Goal: Information Seeking & Learning: Learn about a topic

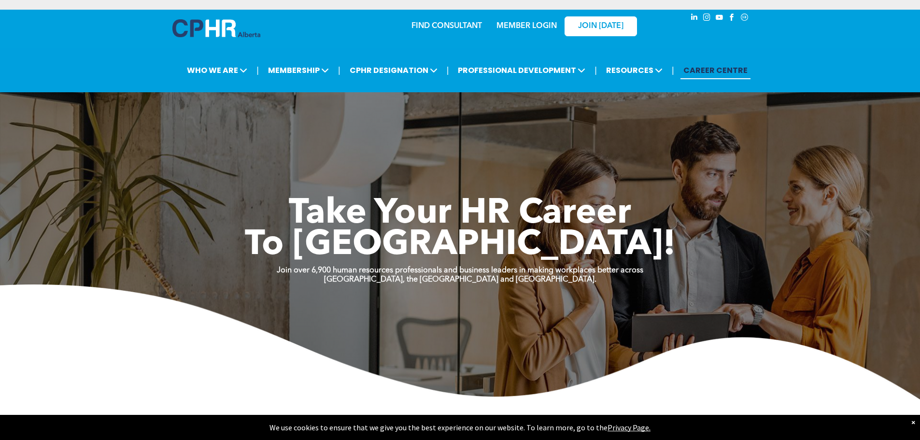
click at [531, 24] on link "MEMBER LOGIN" at bounding box center [526, 26] width 60 height 8
click at [525, 25] on link "MEMBER LOGIN" at bounding box center [526, 26] width 60 height 8
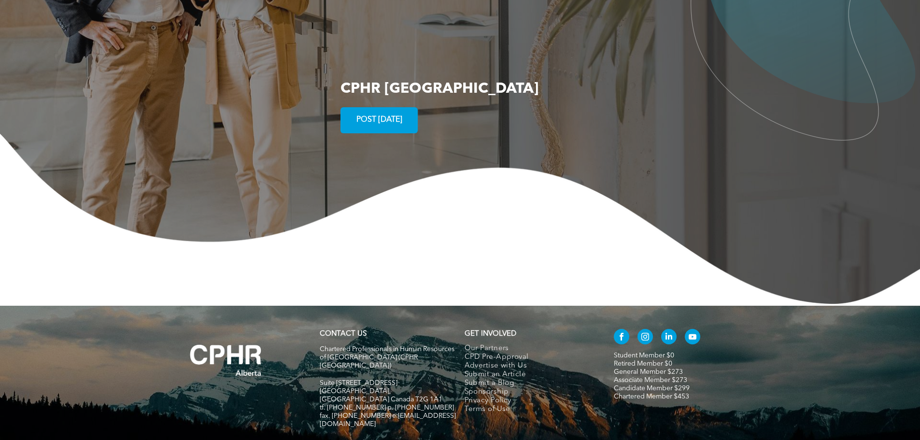
scroll to position [1857, 0]
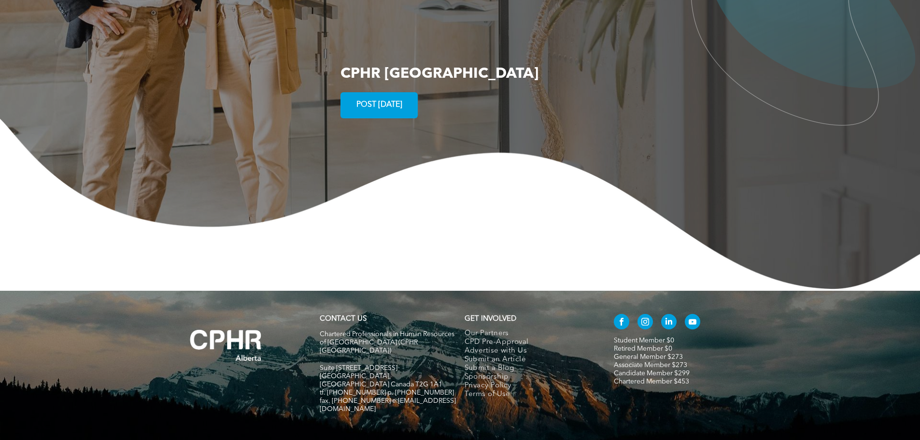
click at [620, 370] on link "Candidate Member $299" at bounding box center [652, 373] width 76 height 7
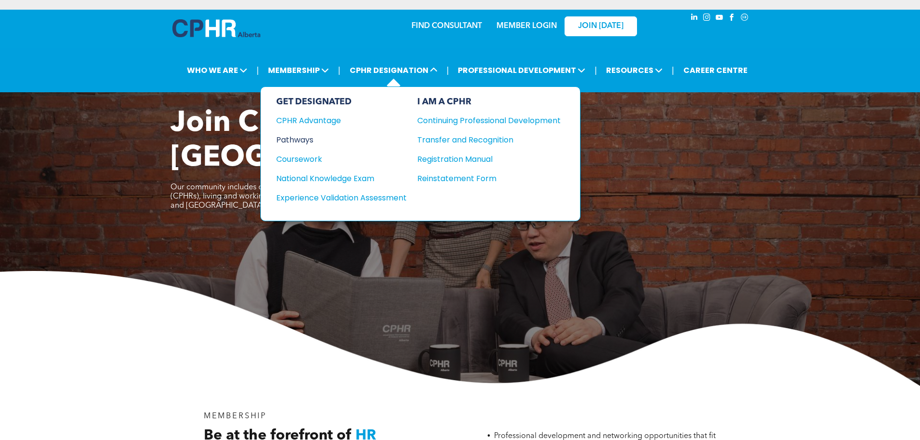
click at [295, 141] on div "Pathways" at bounding box center [334, 140] width 117 height 12
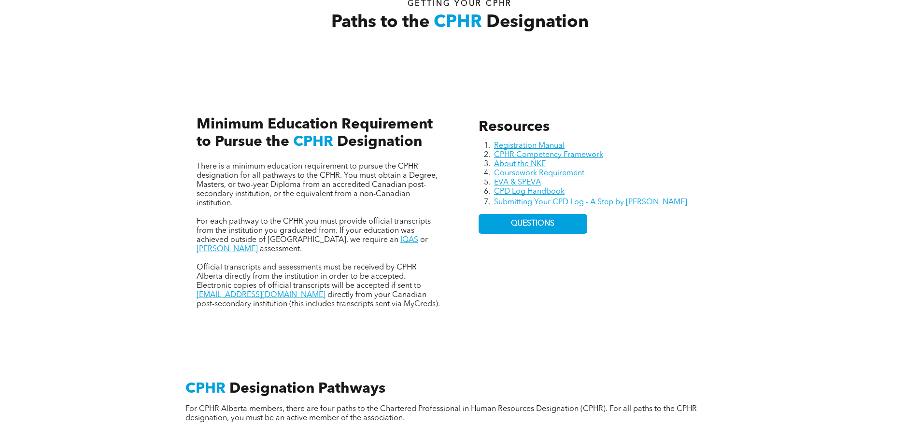
scroll to position [386, 0]
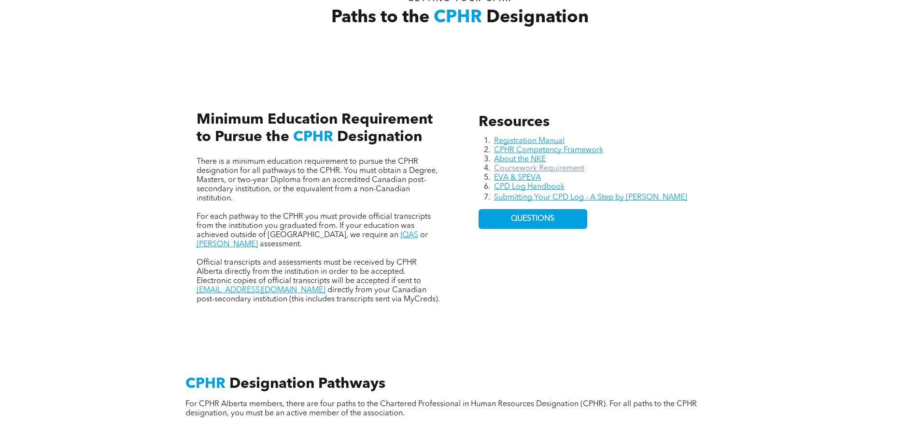
click at [568, 168] on link "Coursework Requirement" at bounding box center [539, 169] width 90 height 8
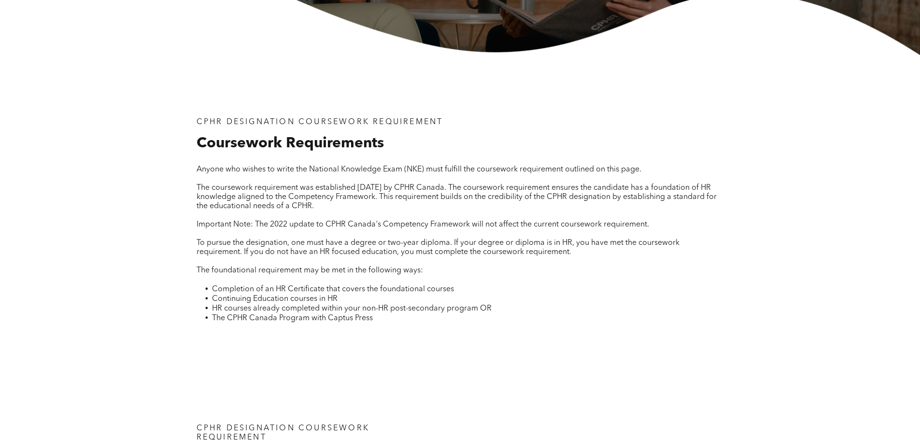
scroll to position [338, 0]
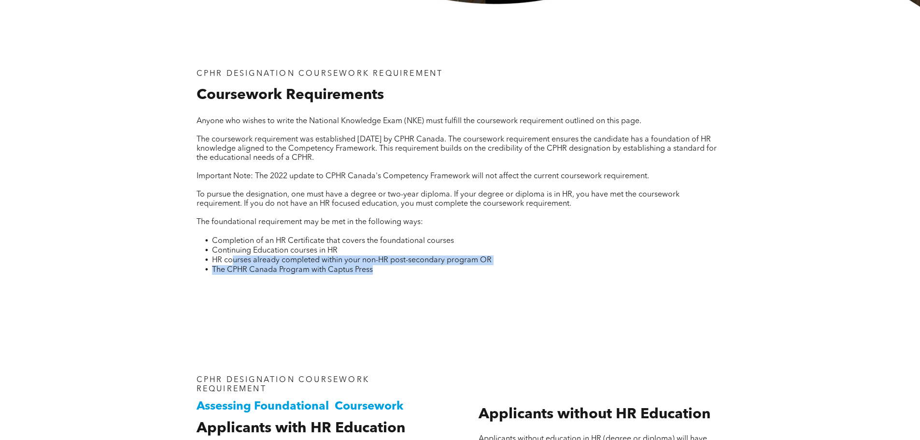
drag, startPoint x: 232, startPoint y: 258, endPoint x: 469, endPoint y: 264, distance: 237.6
click at [469, 264] on ul "Completion of an HR Certificate that covers the foundational courses Continuing…" at bounding box center [459, 255] width 527 height 39
click at [252, 266] on span "The CPHR Canada Program with Captus Press" at bounding box center [292, 270] width 161 height 8
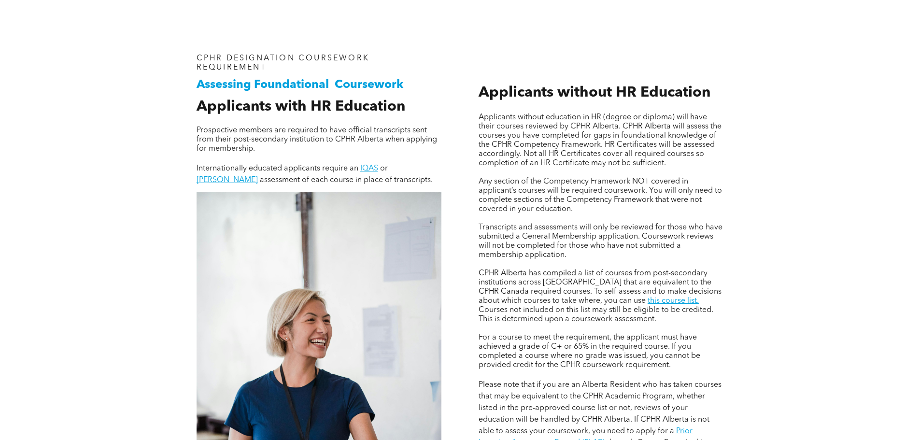
scroll to position [676, 0]
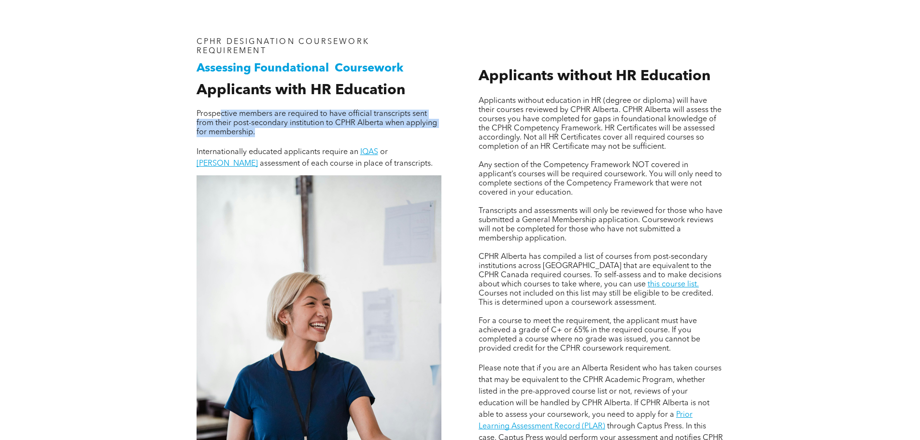
drag, startPoint x: 221, startPoint y: 113, endPoint x: 266, endPoint y: 135, distance: 50.3
click at [266, 135] on div "Prospective members are required to have official transcripts sent from their p…" at bounding box center [318, 140] width 245 height 60
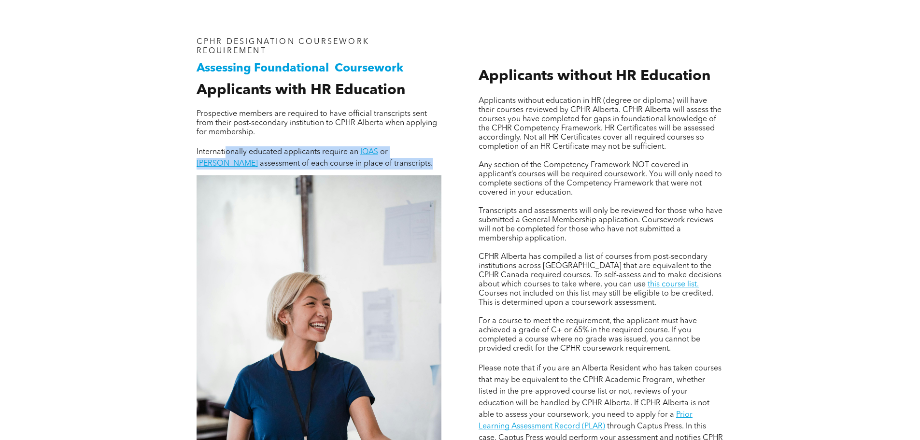
drag, startPoint x: 227, startPoint y: 149, endPoint x: 375, endPoint y: 164, distance: 149.0
click at [375, 164] on p "Internationally educated applicants require an IQAS or WES assessment of each c…" at bounding box center [318, 157] width 245 height 23
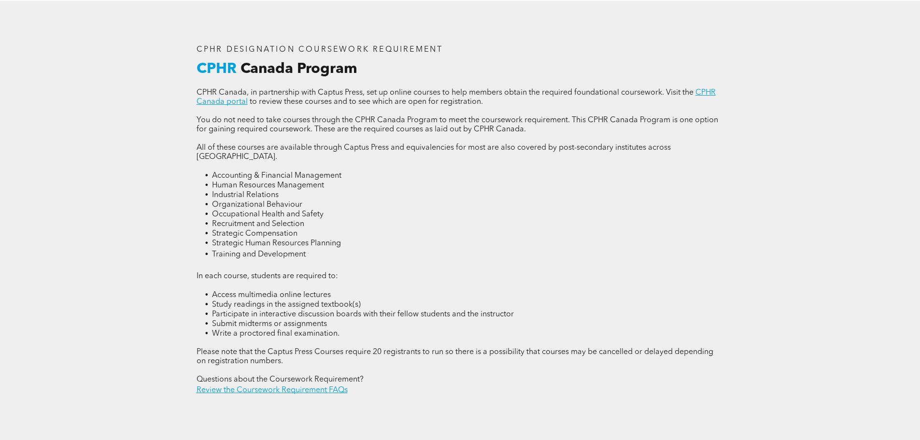
scroll to position [1303, 0]
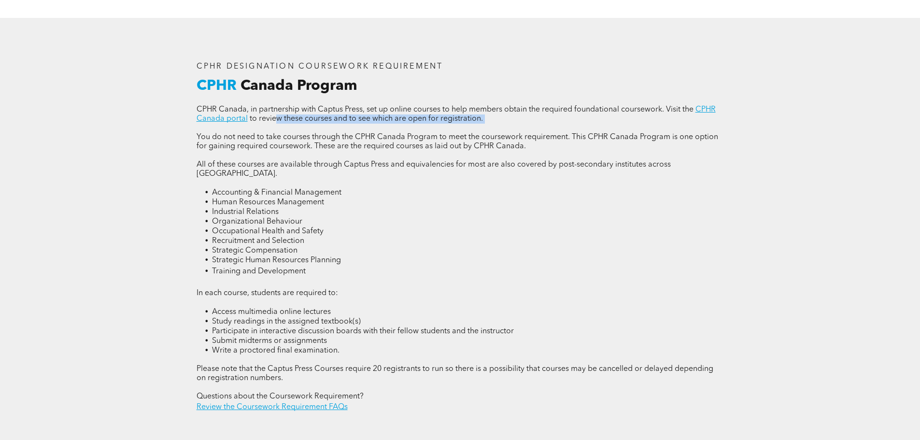
drag, startPoint x: 272, startPoint y: 120, endPoint x: 396, endPoint y: 127, distance: 124.3
click at [396, 127] on div "CPHR Canada, in partnership with Captus Press, set up online courses to help me…" at bounding box center [459, 258] width 527 height 307
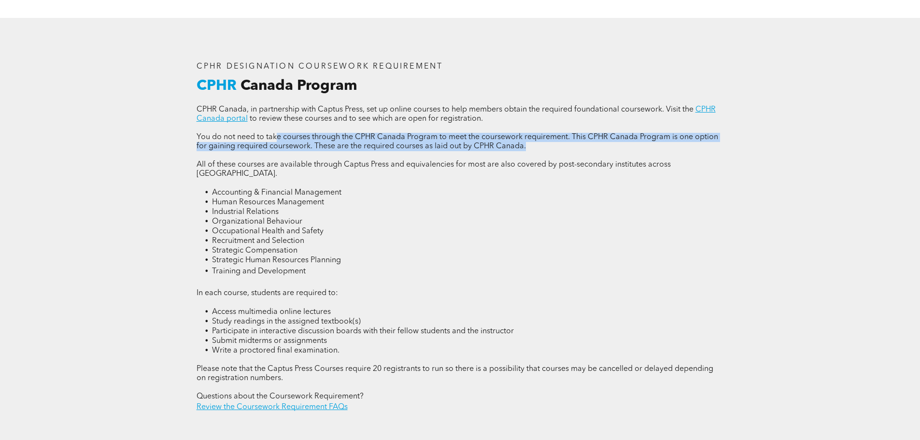
drag, startPoint x: 278, startPoint y: 133, endPoint x: 560, endPoint y: 146, distance: 282.2
click at [560, 146] on p "You do not need to take courses through the CPHR Canada Program to meet the cou…" at bounding box center [459, 142] width 527 height 18
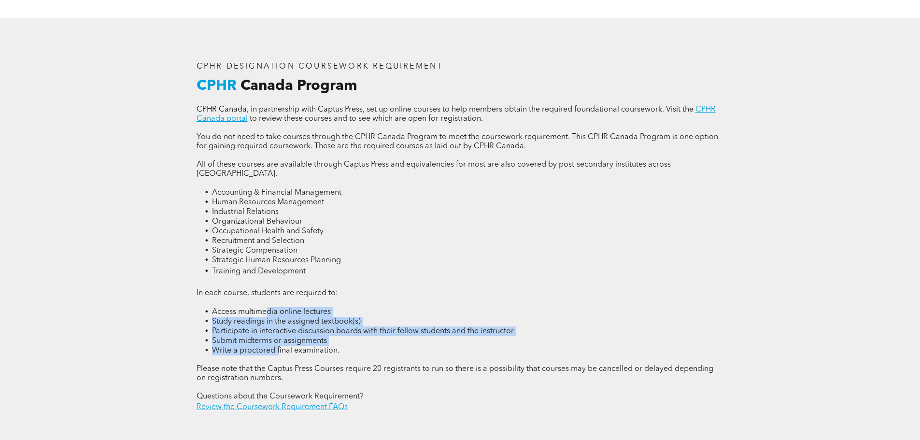
drag, startPoint x: 267, startPoint y: 293, endPoint x: 279, endPoint y: 329, distance: 37.6
click at [279, 329] on ul "Access multimedia online lectures Study readings in the assigned textbook(s) Pa…" at bounding box center [459, 331] width 527 height 48
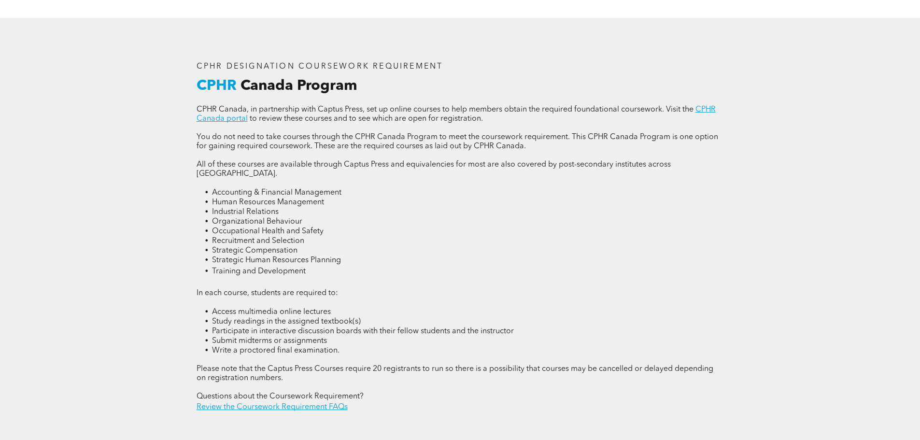
click at [355, 346] on li "Write a proctored final examination." at bounding box center [468, 351] width 512 height 10
drag, startPoint x: 264, startPoint y: 353, endPoint x: 301, endPoint y: 358, distance: 37.0
click at [301, 364] on p "Please note that the Captus Press Courses require 20 registrants to run so ther…" at bounding box center [459, 373] width 527 height 18
click at [339, 365] on span "Please note that the Captus Press Courses require 20 registrants to run so ther…" at bounding box center [454, 373] width 517 height 17
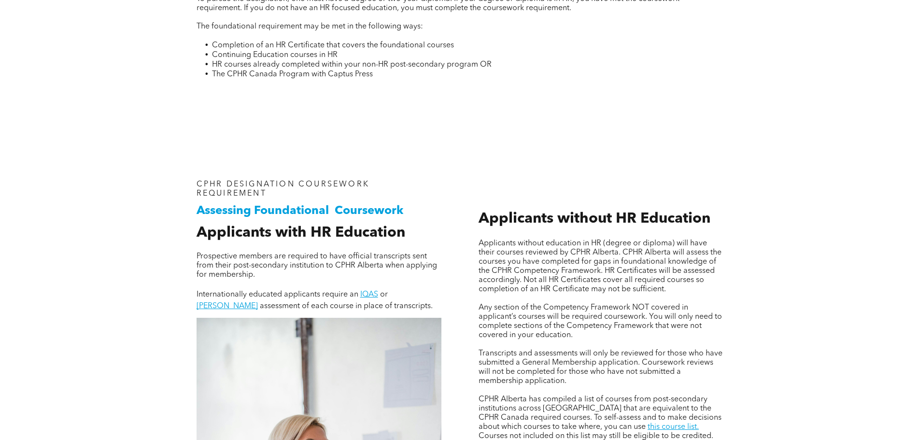
scroll to position [531, 0]
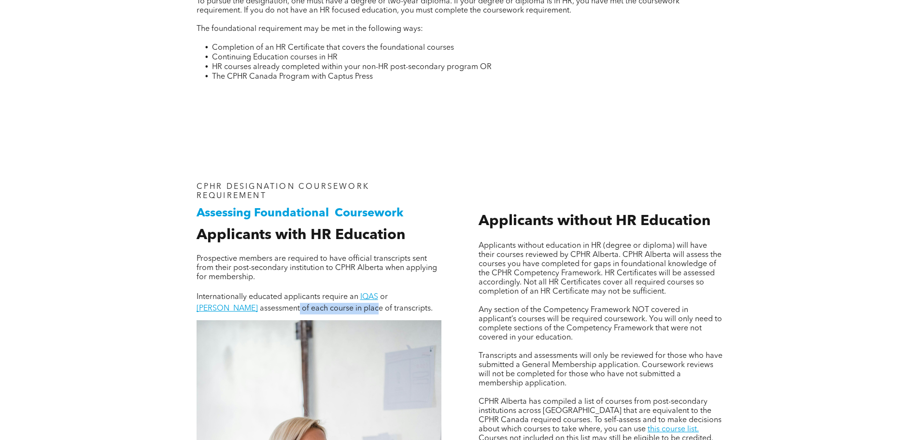
drag, startPoint x: 236, startPoint y: 307, endPoint x: 316, endPoint y: 309, distance: 80.2
click at [316, 309] on span "assessment of each course in place of transcripts." at bounding box center [346, 309] width 173 height 8
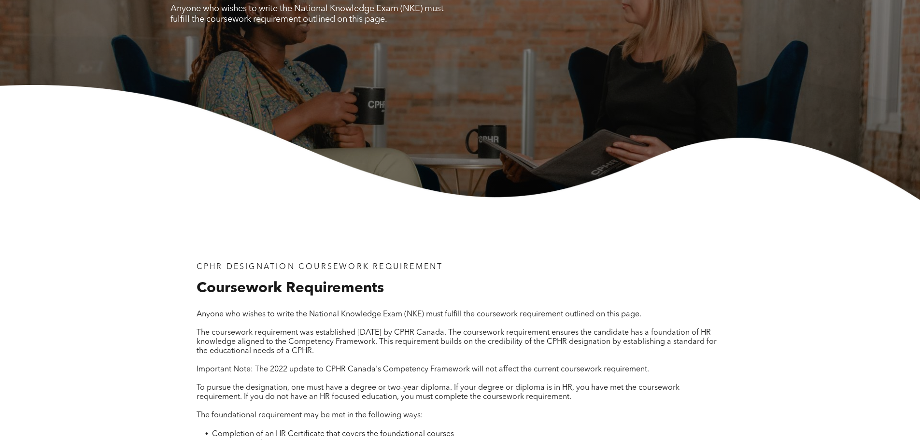
scroll to position [0, 0]
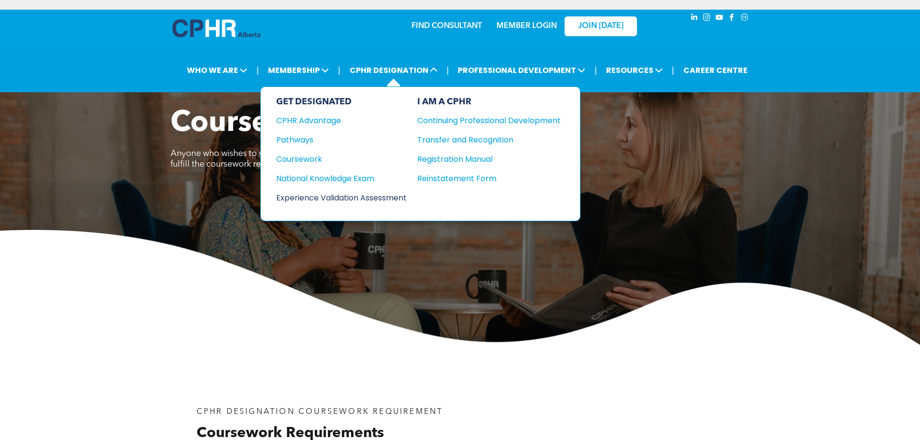
click at [326, 197] on div "Experience Validation Assessment" at bounding box center [334, 198] width 117 height 12
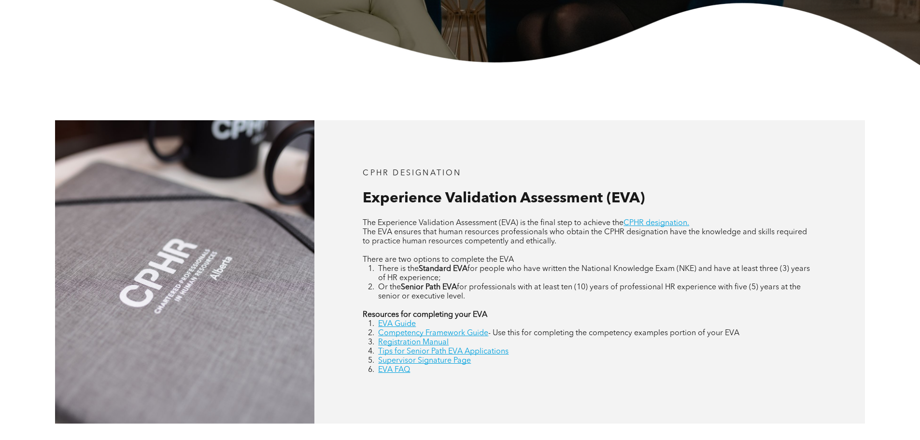
scroll to position [434, 0]
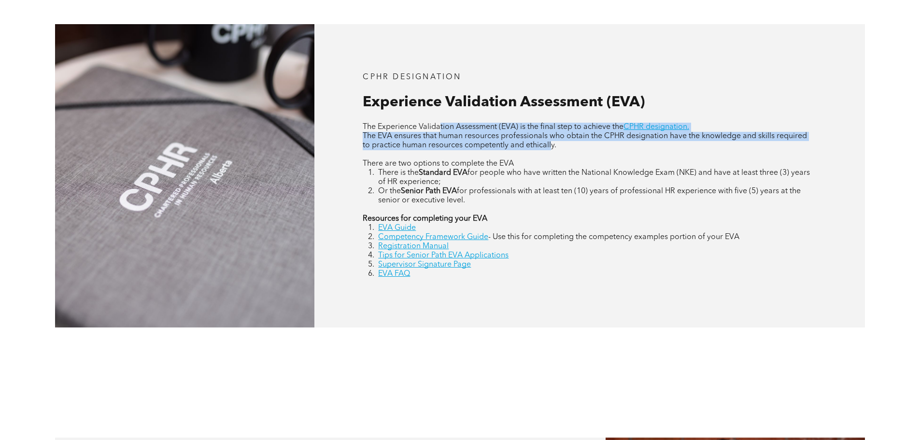
drag, startPoint x: 440, startPoint y: 125, endPoint x: 553, endPoint y: 147, distance: 115.1
click at [553, 147] on div "The Experience Validation Assessment (EVA) is the final step to achieve the CPH…" at bounding box center [589, 201] width 453 height 156
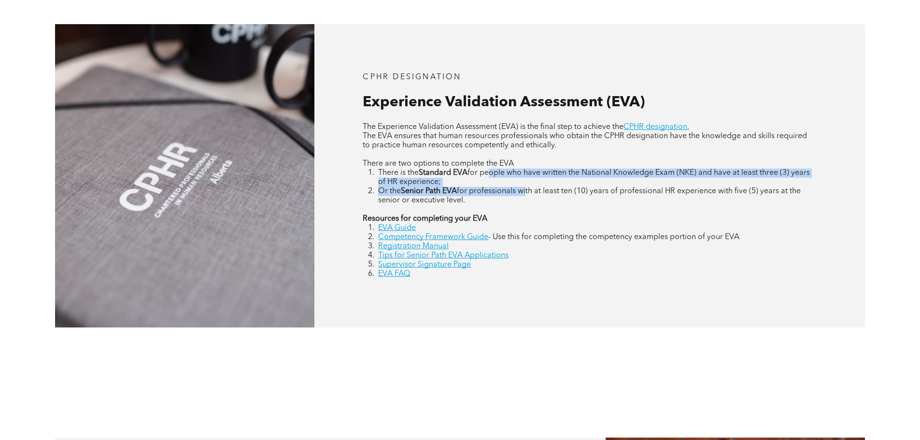
drag, startPoint x: 494, startPoint y: 176, endPoint x: 525, endPoint y: 181, distance: 31.3
click at [526, 187] on ol "There is the Standard EVA for people who have written the National Knowledge Ex…" at bounding box center [589, 186] width 453 height 37
click at [525, 181] on li "There is the Standard EVA for people who have written the National Knowledge Ex…" at bounding box center [597, 177] width 438 height 18
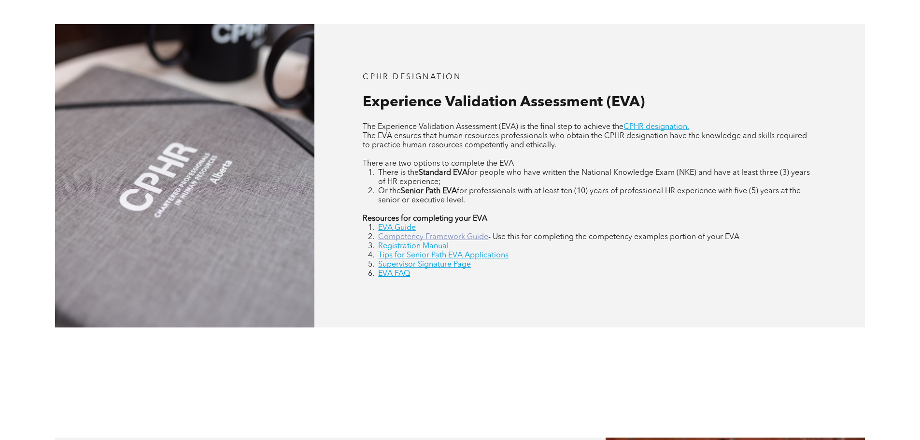
click at [465, 237] on link "Competency Framework Guide" at bounding box center [433, 237] width 110 height 8
drag, startPoint x: 610, startPoint y: 235, endPoint x: 725, endPoint y: 239, distance: 115.4
click at [725, 239] on span "- Use this for completing the competency examples portion of your EVA" at bounding box center [613, 237] width 251 height 8
click at [572, 229] on li "EVA Guide" at bounding box center [597, 228] width 438 height 9
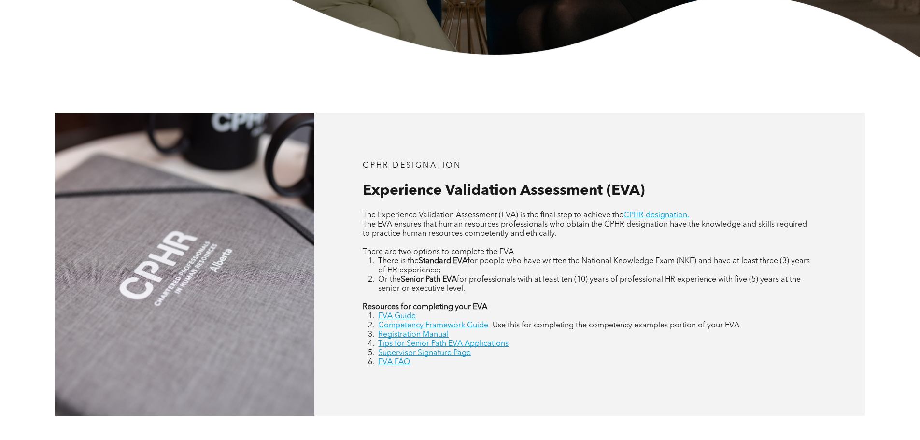
scroll to position [338, 0]
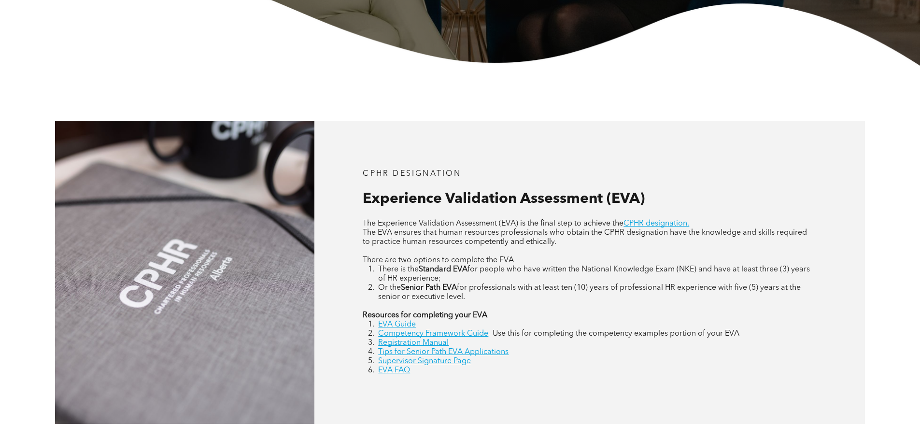
drag, startPoint x: 416, startPoint y: 234, endPoint x: 567, endPoint y: 244, distance: 151.0
click at [564, 244] on p "The EVA ensures that human resources professionals who obtain the CPHR designat…" at bounding box center [589, 237] width 453 height 18
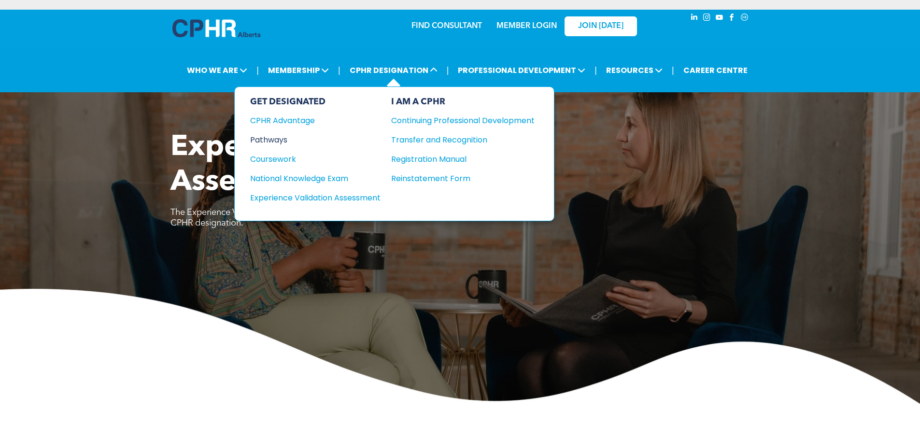
click at [275, 140] on div "Pathways" at bounding box center [308, 140] width 117 height 12
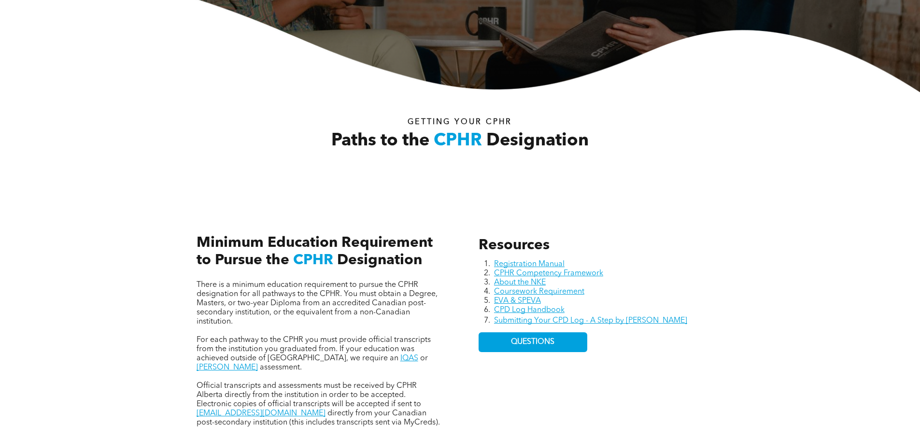
scroll to position [338, 0]
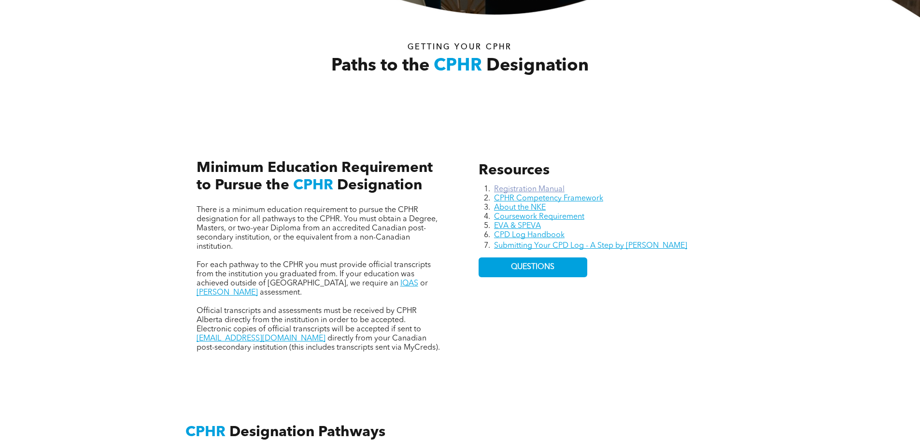
click at [543, 191] on link "Registration Manual" at bounding box center [529, 189] width 70 height 8
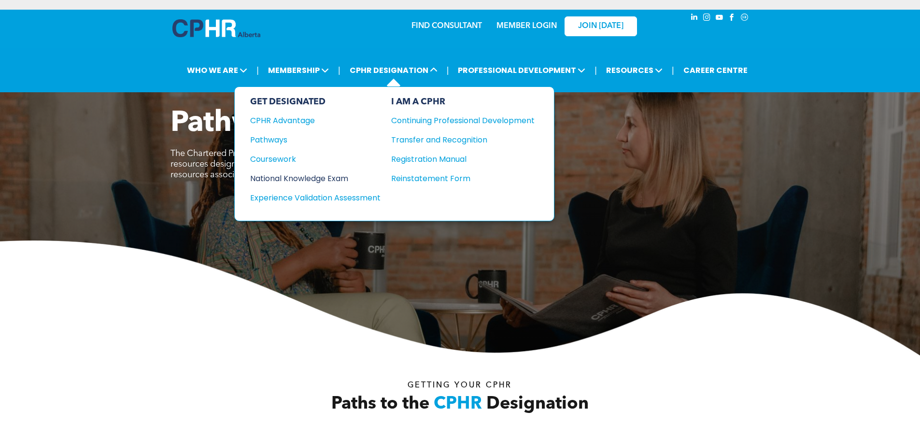
click at [329, 176] on div "National Knowledge Exam" at bounding box center [308, 178] width 117 height 12
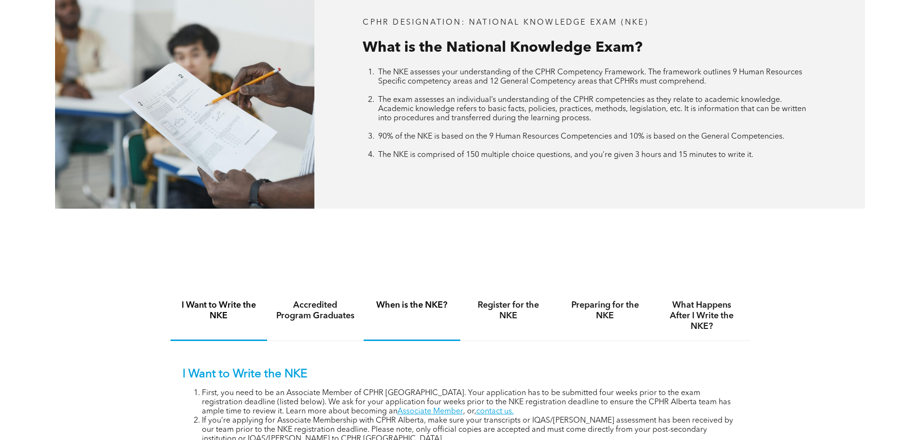
scroll to position [531, 0]
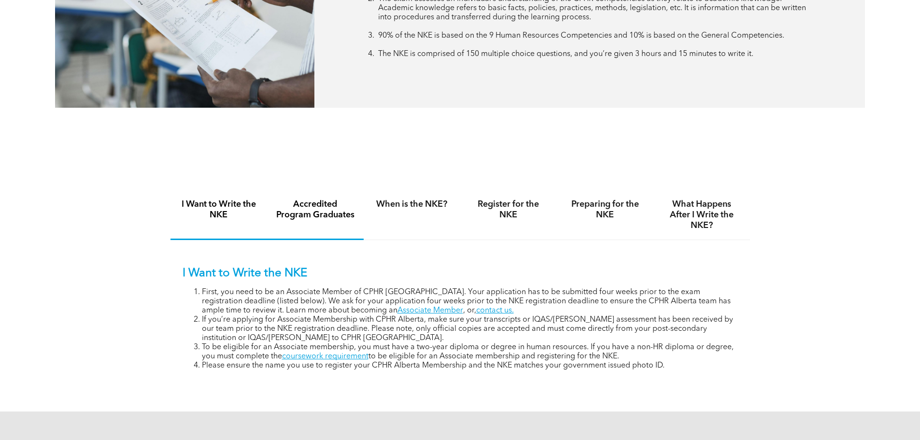
click at [313, 215] on h4 "Accredited Program Graduates" at bounding box center [315, 209] width 79 height 21
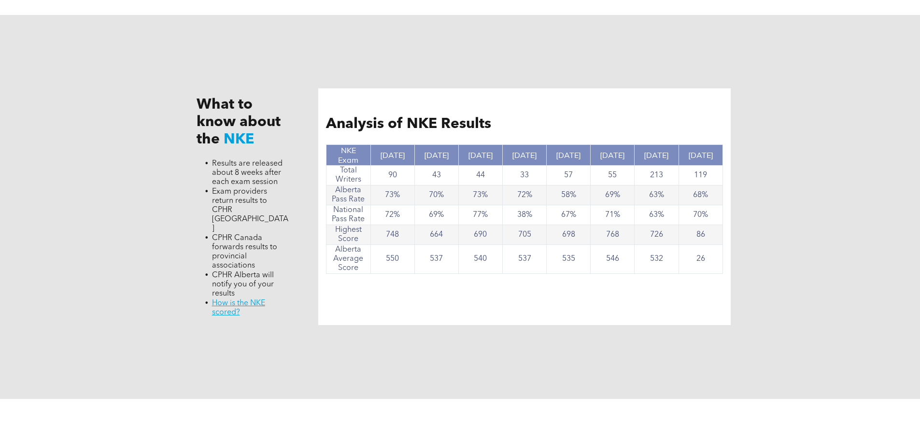
scroll to position [869, 0]
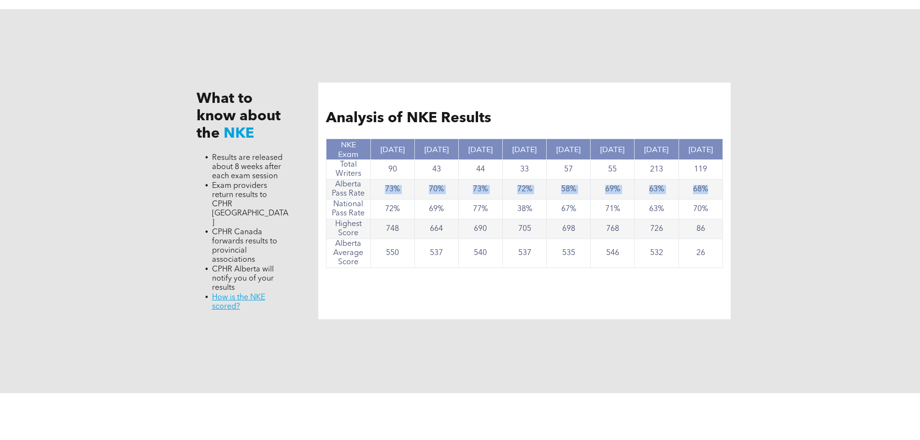
drag, startPoint x: 707, startPoint y: 188, endPoint x: 379, endPoint y: 187, distance: 327.3
click at [379, 187] on tr "Alberta Pass Rate 73% 70% 73% 72% 58% 69% 63% 68%" at bounding box center [524, 190] width 396 height 20
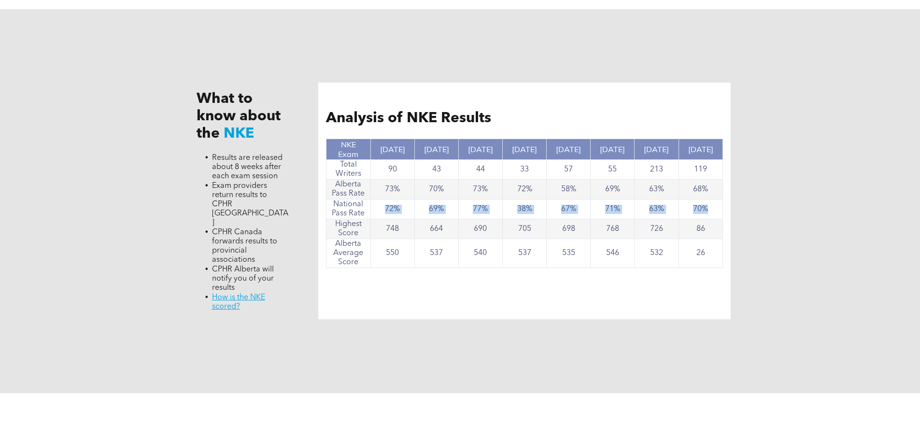
drag, startPoint x: 386, startPoint y: 205, endPoint x: 709, endPoint y: 212, distance: 323.5
click at [709, 212] on tr "National Pass Rate 72% 69% 77% 38% 67% 71% 63% 70%" at bounding box center [524, 209] width 396 height 20
drag, startPoint x: 390, startPoint y: 227, endPoint x: 428, endPoint y: 230, distance: 38.2
click at [428, 230] on tr "Highest Score 748 664 690 705 698 768 726 86" at bounding box center [524, 229] width 396 height 20
click at [409, 228] on td "748" at bounding box center [392, 229] width 44 height 20
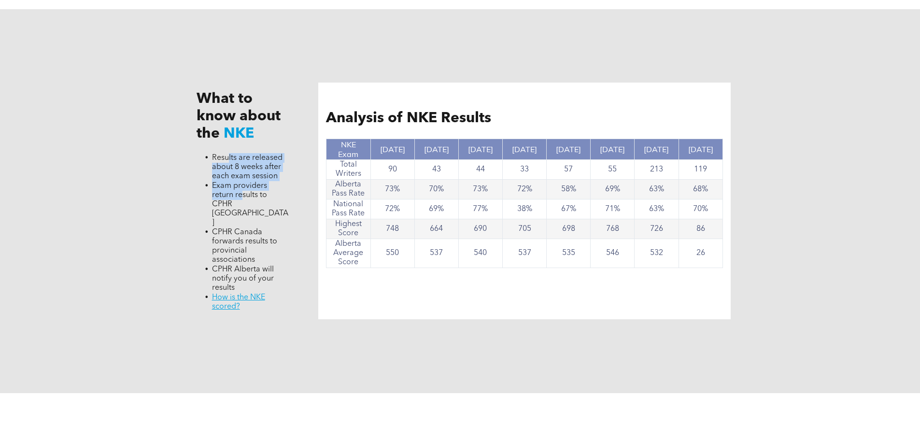
drag, startPoint x: 227, startPoint y: 159, endPoint x: 244, endPoint y: 201, distance: 45.5
click at [242, 196] on ul "Results are released about 8 weeks after each exam session Exam providers retur…" at bounding box center [242, 232] width 93 height 158
click at [244, 202] on span "Exam providers return results to CPHR [GEOGRAPHIC_DATA]" at bounding box center [250, 204] width 76 height 44
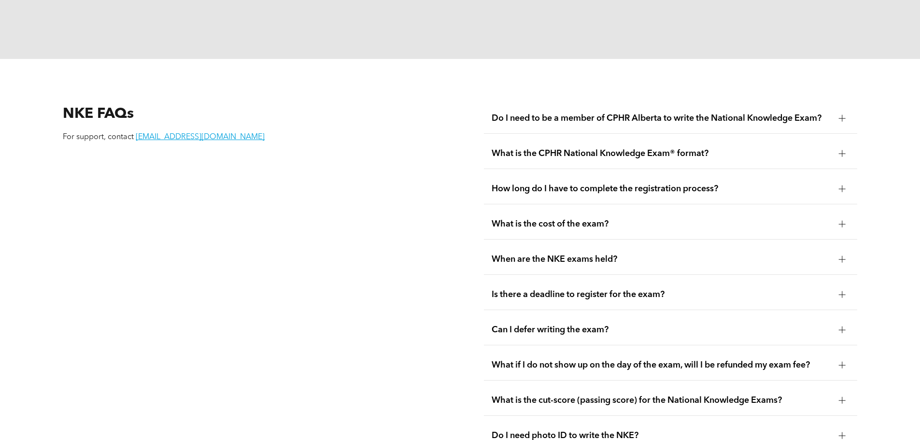
scroll to position [1255, 0]
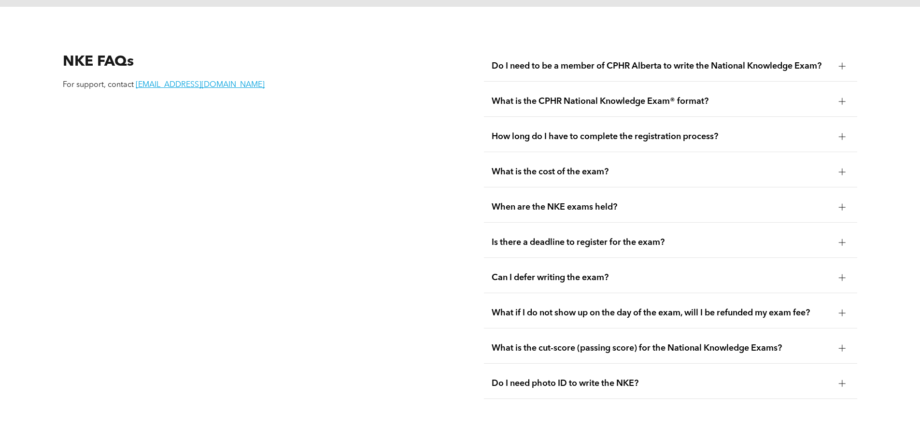
click at [561, 167] on span "What is the cost of the exam?" at bounding box center [660, 172] width 339 height 11
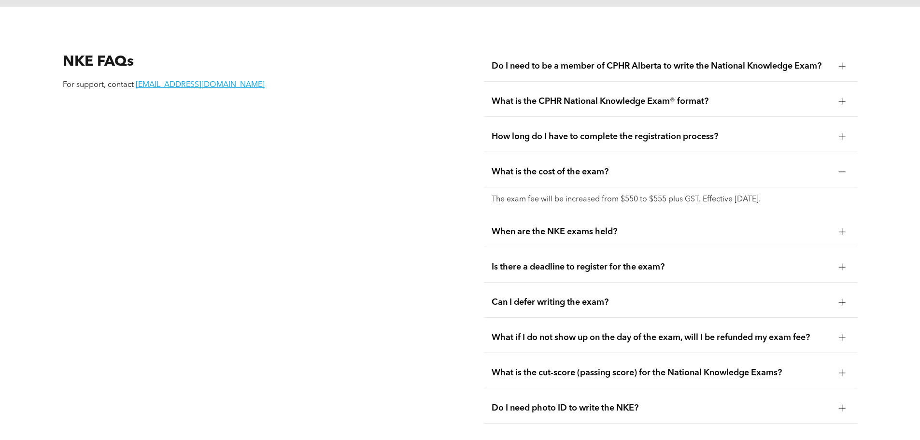
click at [563, 167] on span "What is the cost of the exam?" at bounding box center [660, 172] width 339 height 11
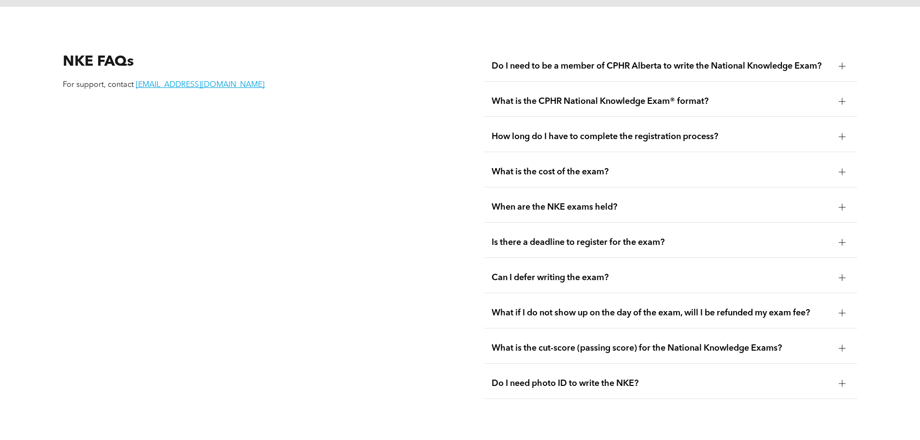
click at [563, 167] on span "What is the cost of the exam?" at bounding box center [660, 172] width 339 height 11
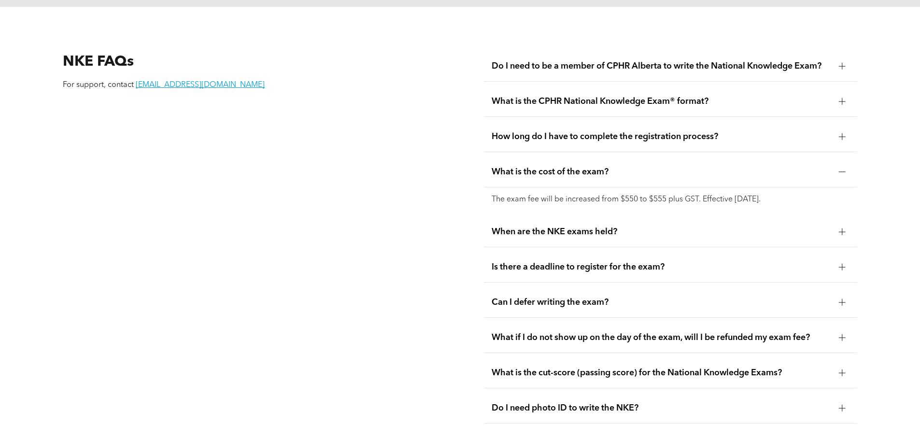
click at [563, 167] on span "What is the cost of the exam?" at bounding box center [660, 172] width 339 height 11
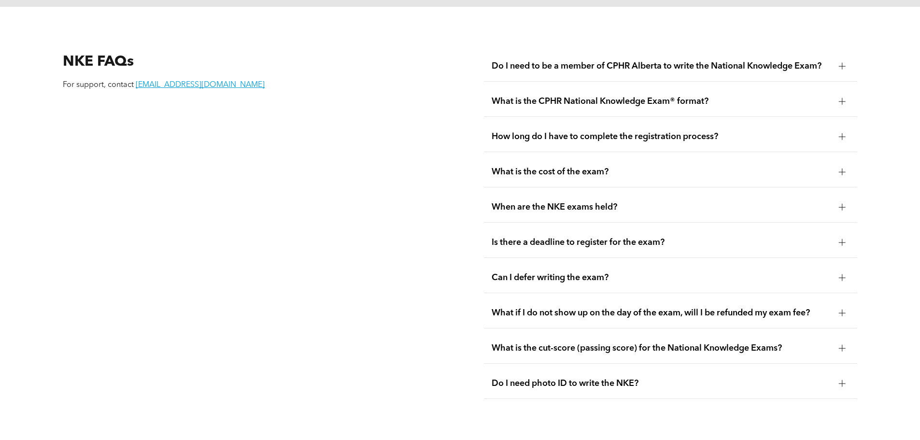
click at [566, 192] on div "When are the NKE exams held?" at bounding box center [670, 207] width 373 height 30
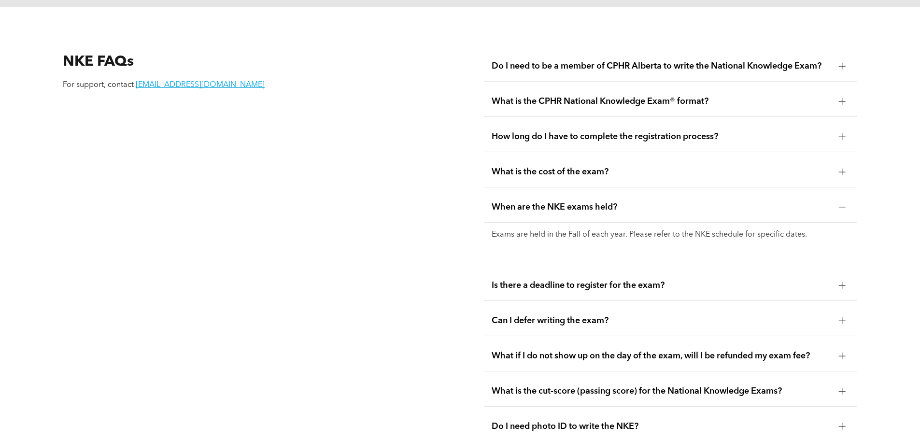
click at [565, 202] on span "When are the NKE exams held?" at bounding box center [660, 207] width 339 height 11
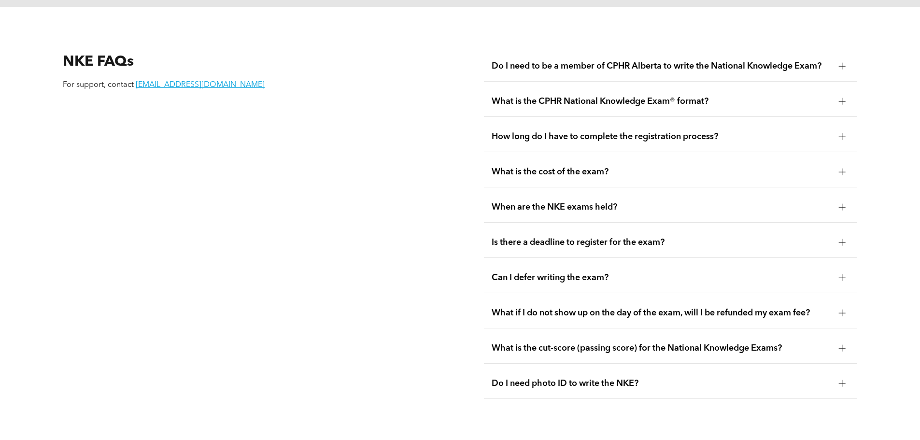
click at [545, 237] on span "Is there a deadline to register for the exam?" at bounding box center [660, 242] width 339 height 11
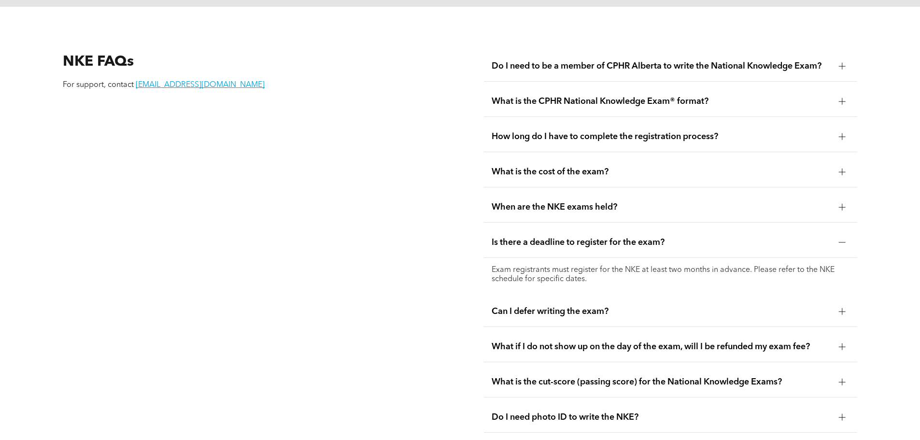
click at [547, 237] on span "Is there a deadline to register for the exam?" at bounding box center [660, 242] width 339 height 11
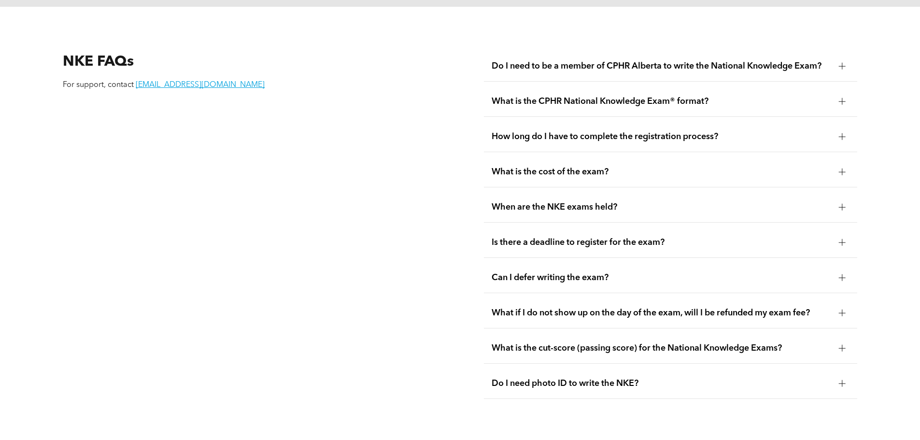
click at [531, 272] on span "Can I defer writing the exam?" at bounding box center [660, 277] width 339 height 11
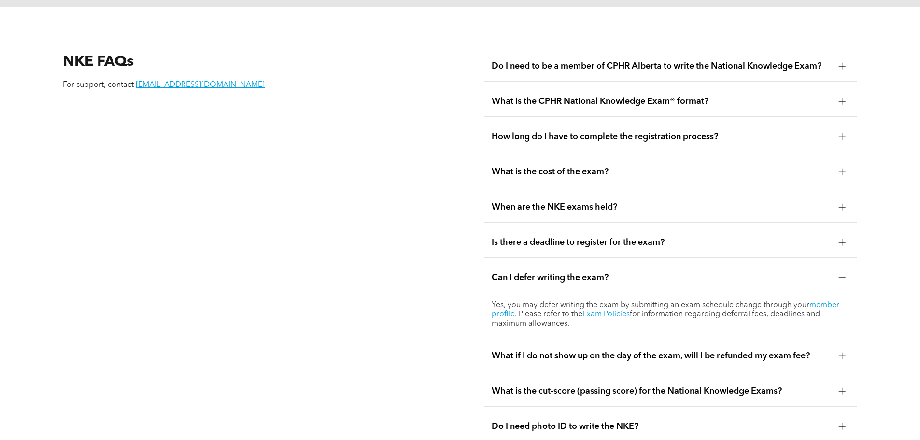
click at [530, 272] on span "Can I defer writing the exam?" at bounding box center [660, 277] width 339 height 11
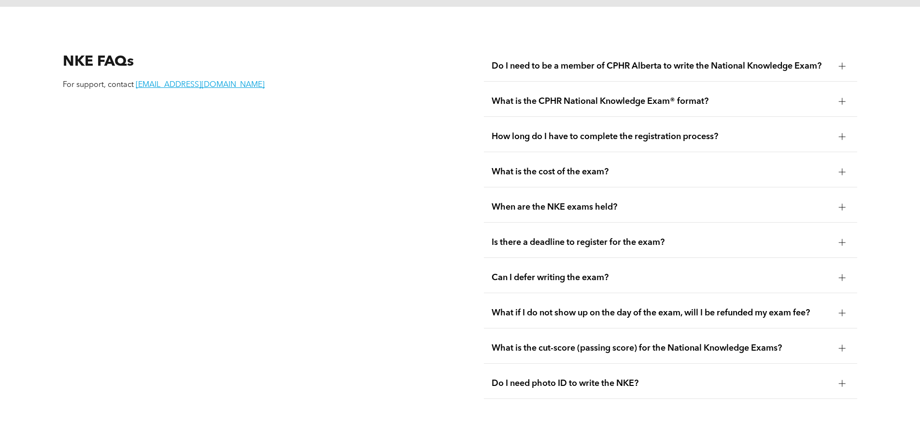
click at [514, 307] on span "What if I do not show up on the day of the exam, will I be refunded my exam fee?" at bounding box center [660, 312] width 339 height 11
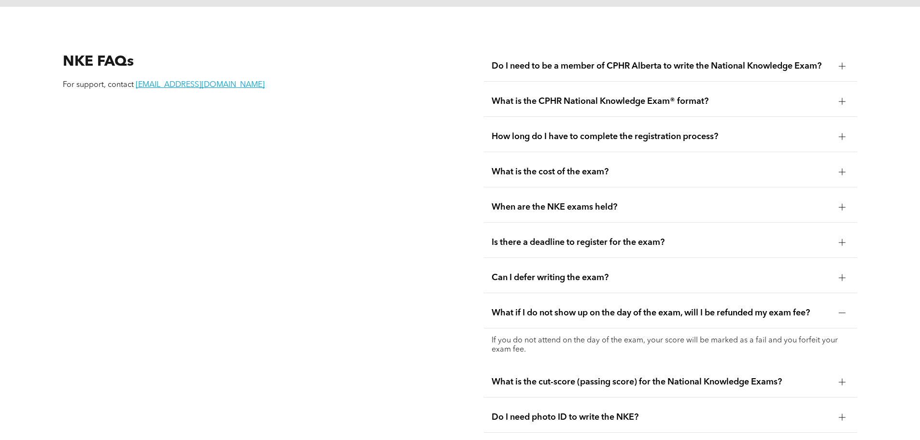
click at [515, 307] on span "What if I do not show up on the day of the exam, will I be refunded my exam fee?" at bounding box center [660, 312] width 339 height 11
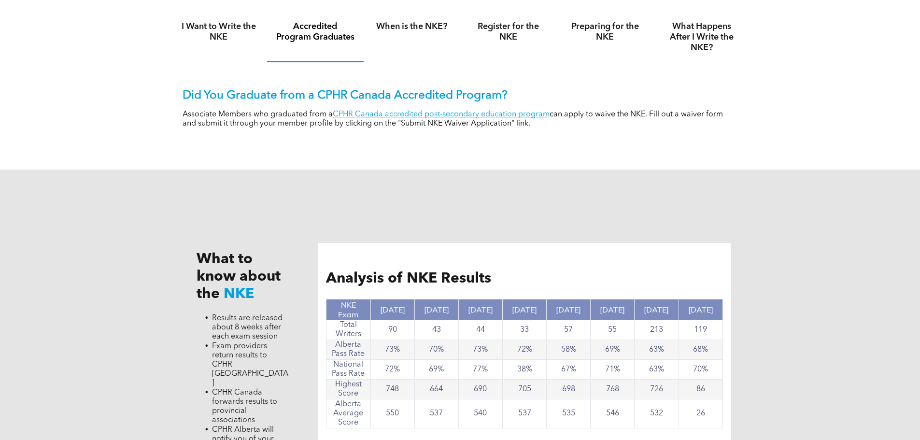
scroll to position [579, 0]
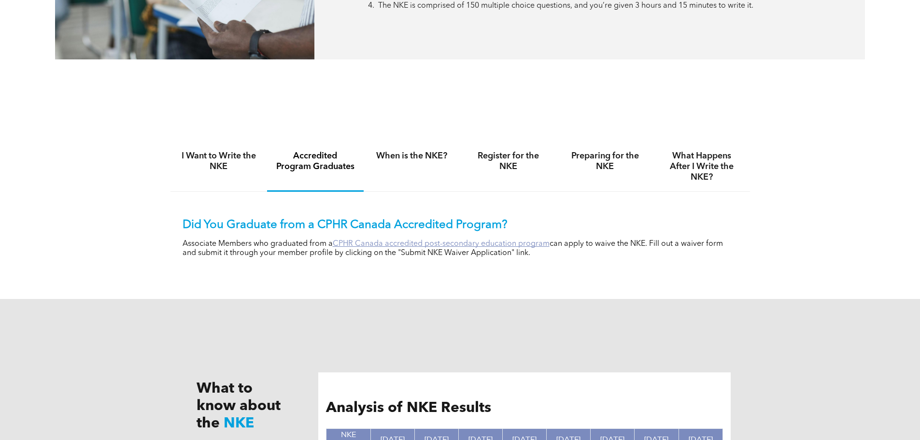
click at [427, 242] on link "CPHR Canada accredited post-secondary education program" at bounding box center [441, 244] width 217 height 8
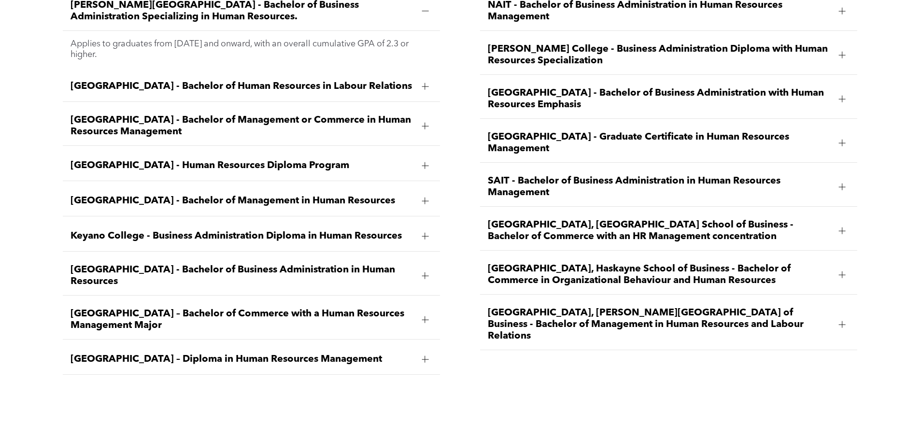
scroll to position [1545, 0]
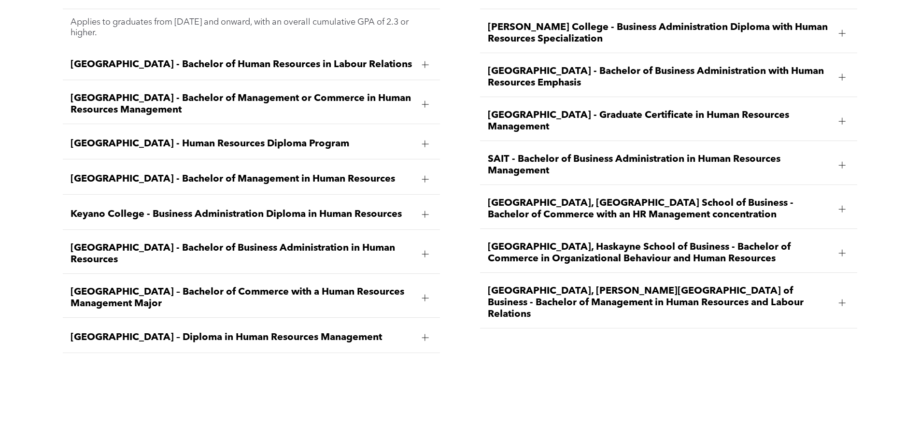
click at [364, 242] on span "[GEOGRAPHIC_DATA] - Bachelor of Business Administration in Human Resources" at bounding box center [241, 253] width 343 height 23
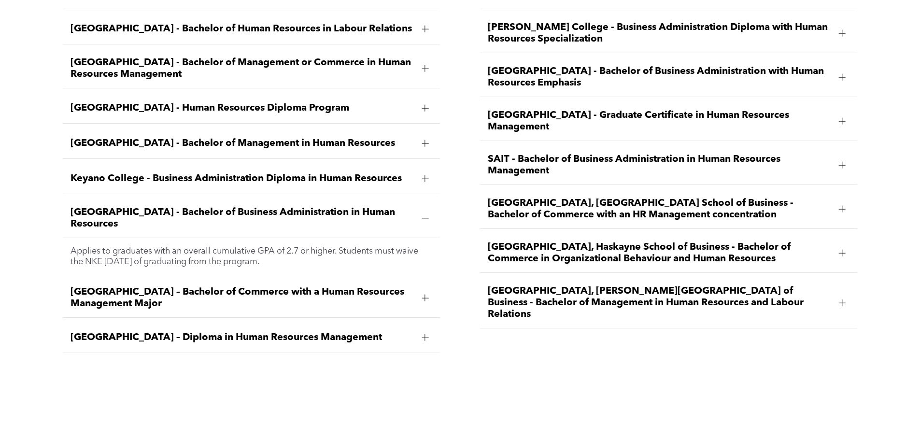
click at [180, 246] on p "Applies to graduates with an overall cumulative GPA of 2.7 or higher. Students …" at bounding box center [251, 256] width 362 height 21
click at [151, 207] on span "[GEOGRAPHIC_DATA] - Bachelor of Business Administration in Human Resources" at bounding box center [241, 218] width 343 height 23
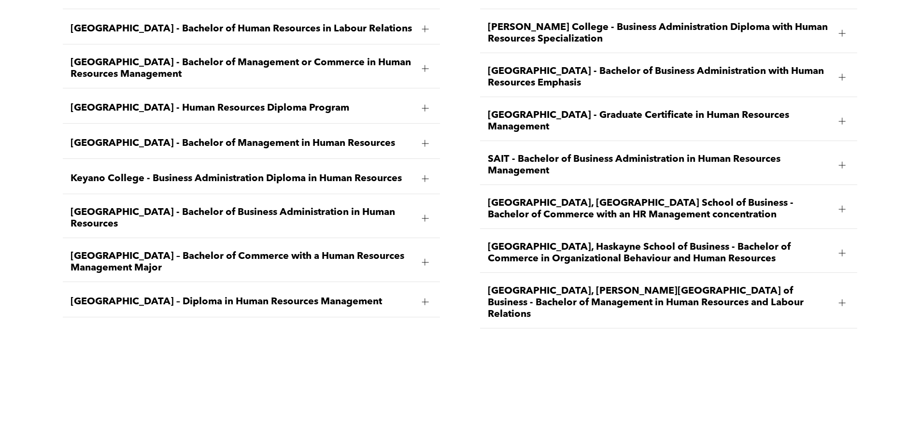
click at [151, 207] on span "[GEOGRAPHIC_DATA] - Bachelor of Business Administration in Human Resources" at bounding box center [241, 218] width 343 height 23
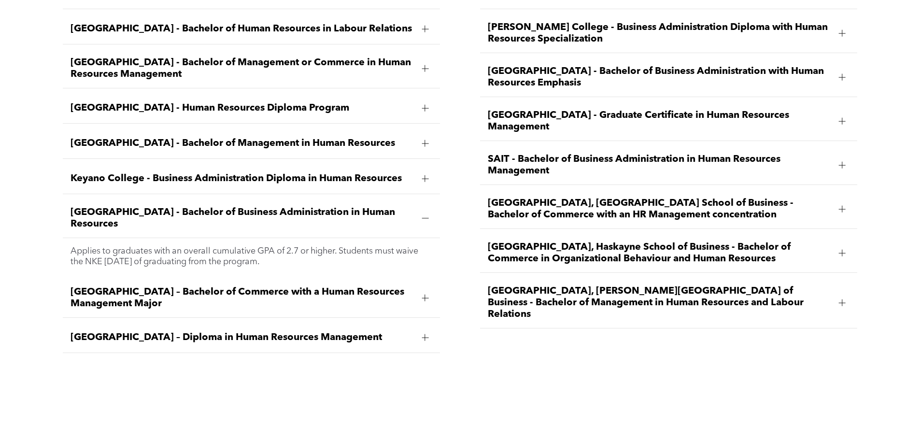
click at [574, 241] on span "[GEOGRAPHIC_DATA], Haskayne School of Business - Bachelor of Commerce in Organi…" at bounding box center [659, 252] width 343 height 23
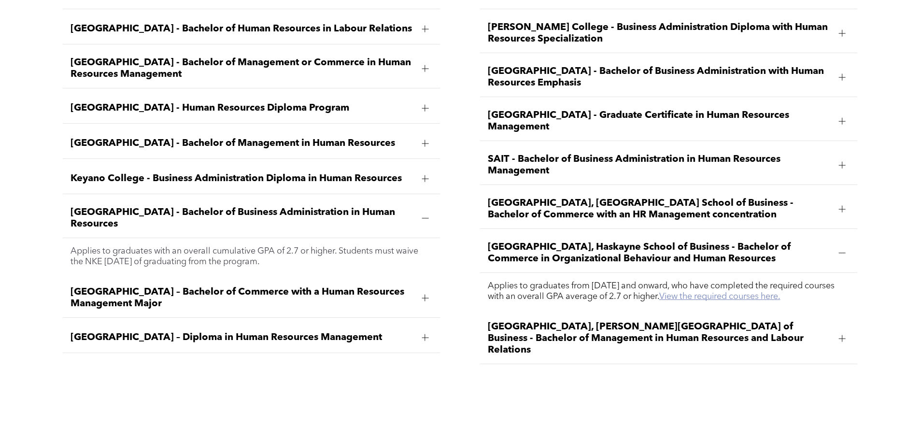
click at [748, 292] on link "View the required courses here." at bounding box center [719, 296] width 121 height 9
